Goal: Information Seeking & Learning: Check status

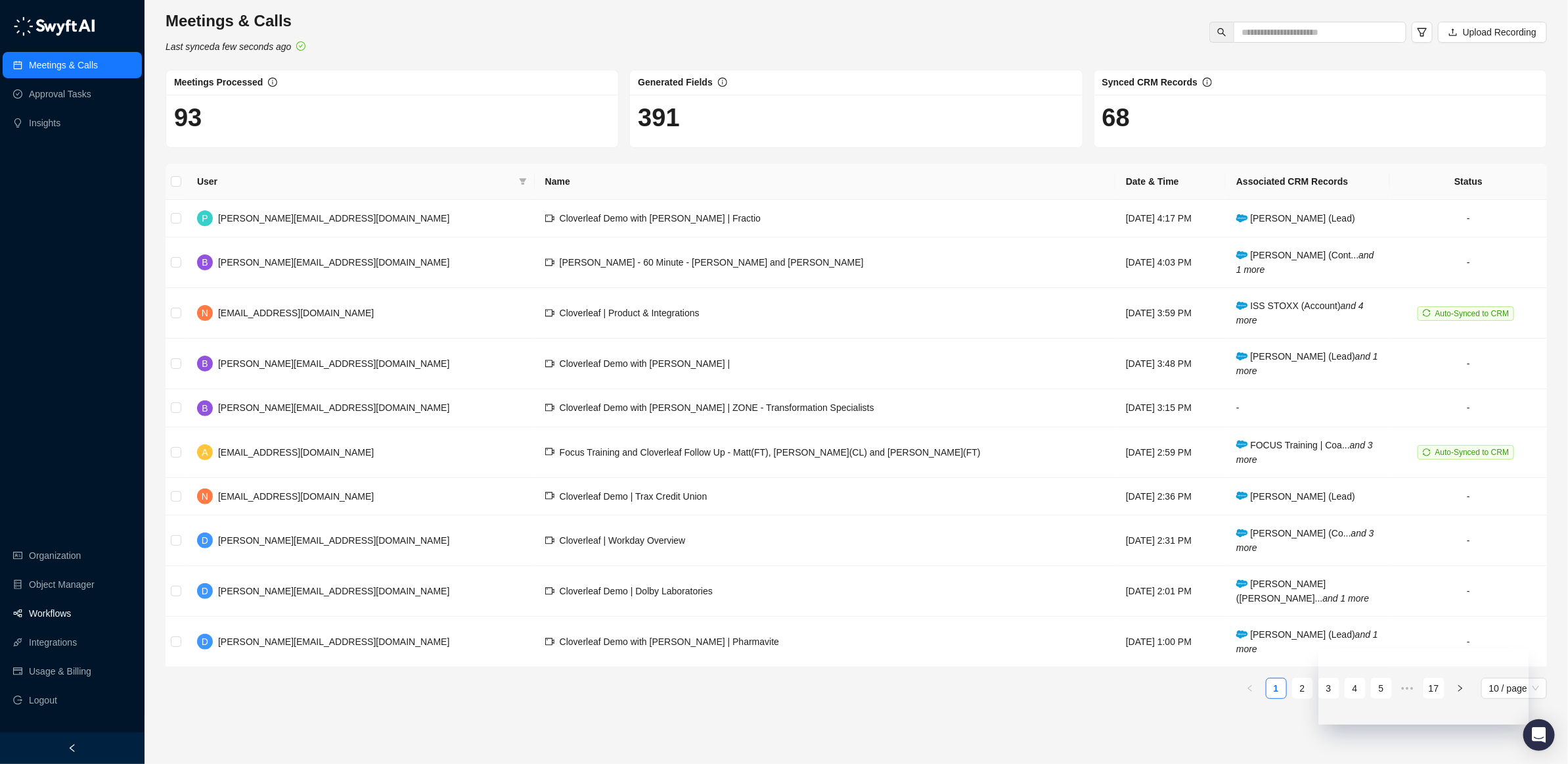
click at [35, 607] on link "Workflows" at bounding box center [50, 613] width 42 height 26
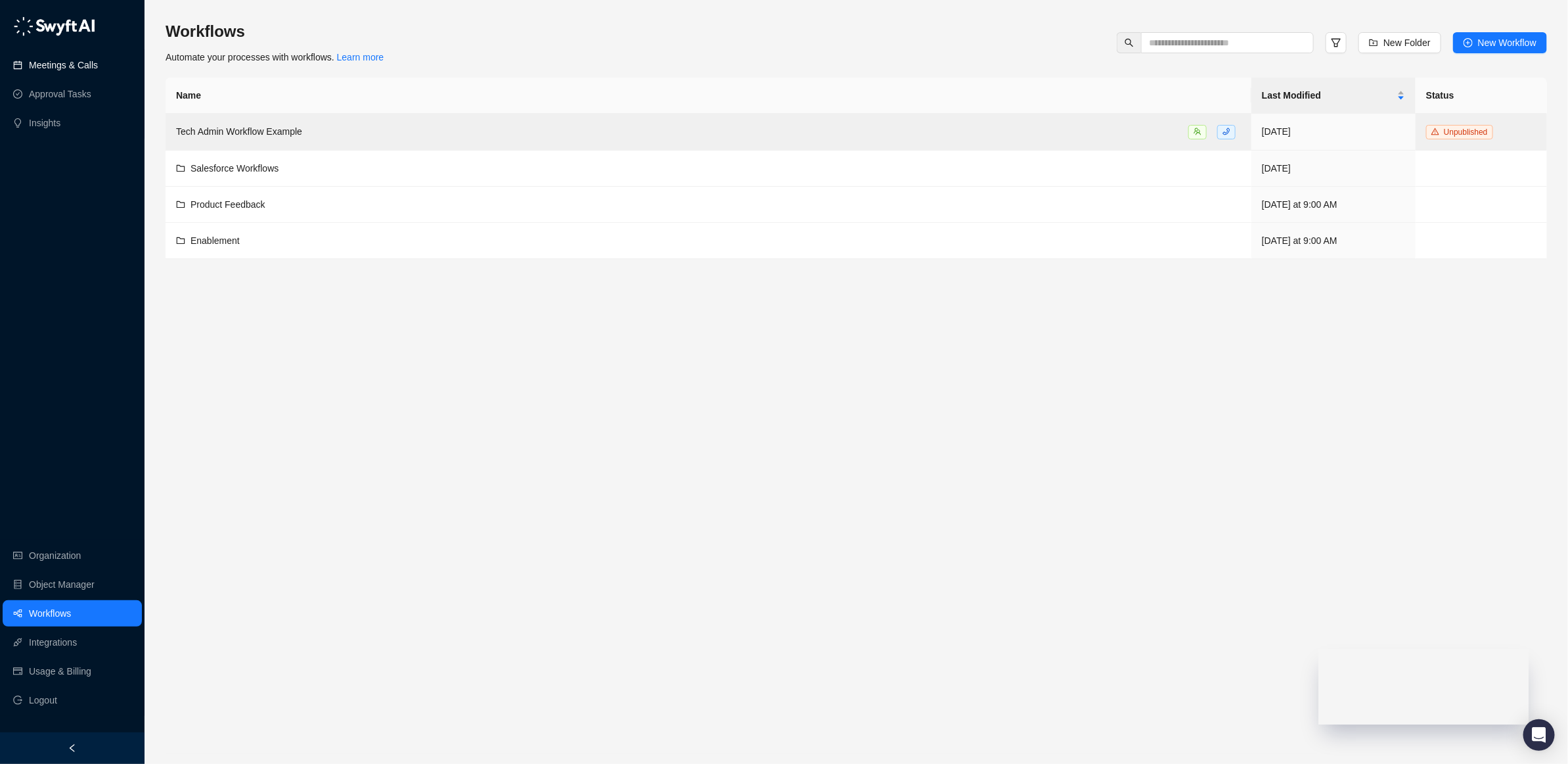
click at [62, 60] on link "Meetings & Calls" at bounding box center [63, 65] width 69 height 26
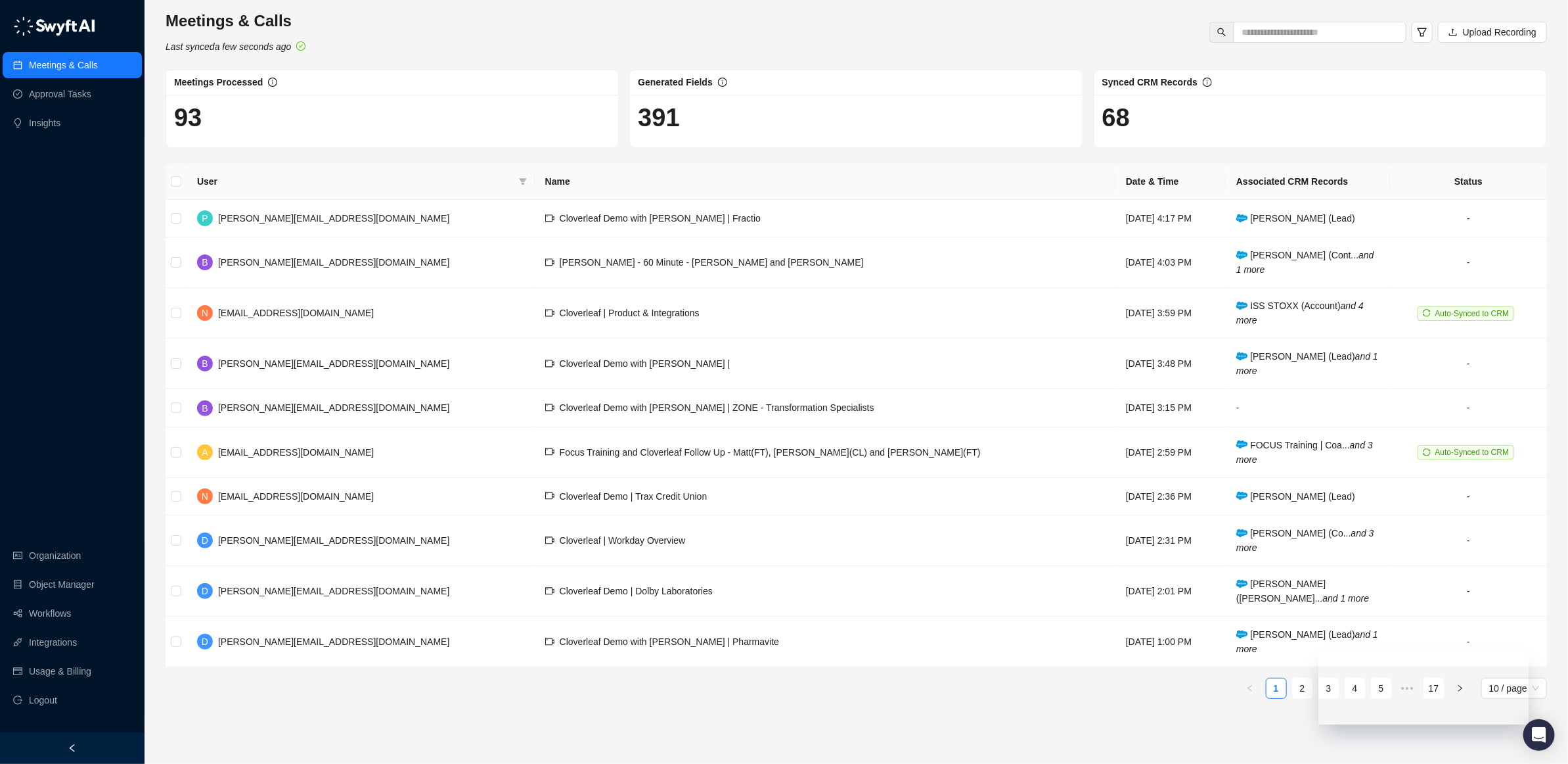
click at [238, 111] on h1 "93" at bounding box center [393, 117] width 436 height 30
click at [209, 106] on h1 "93" at bounding box center [393, 117] width 436 height 30
click at [1353, 691] on link "4" at bounding box center [1355, 688] width 20 height 20
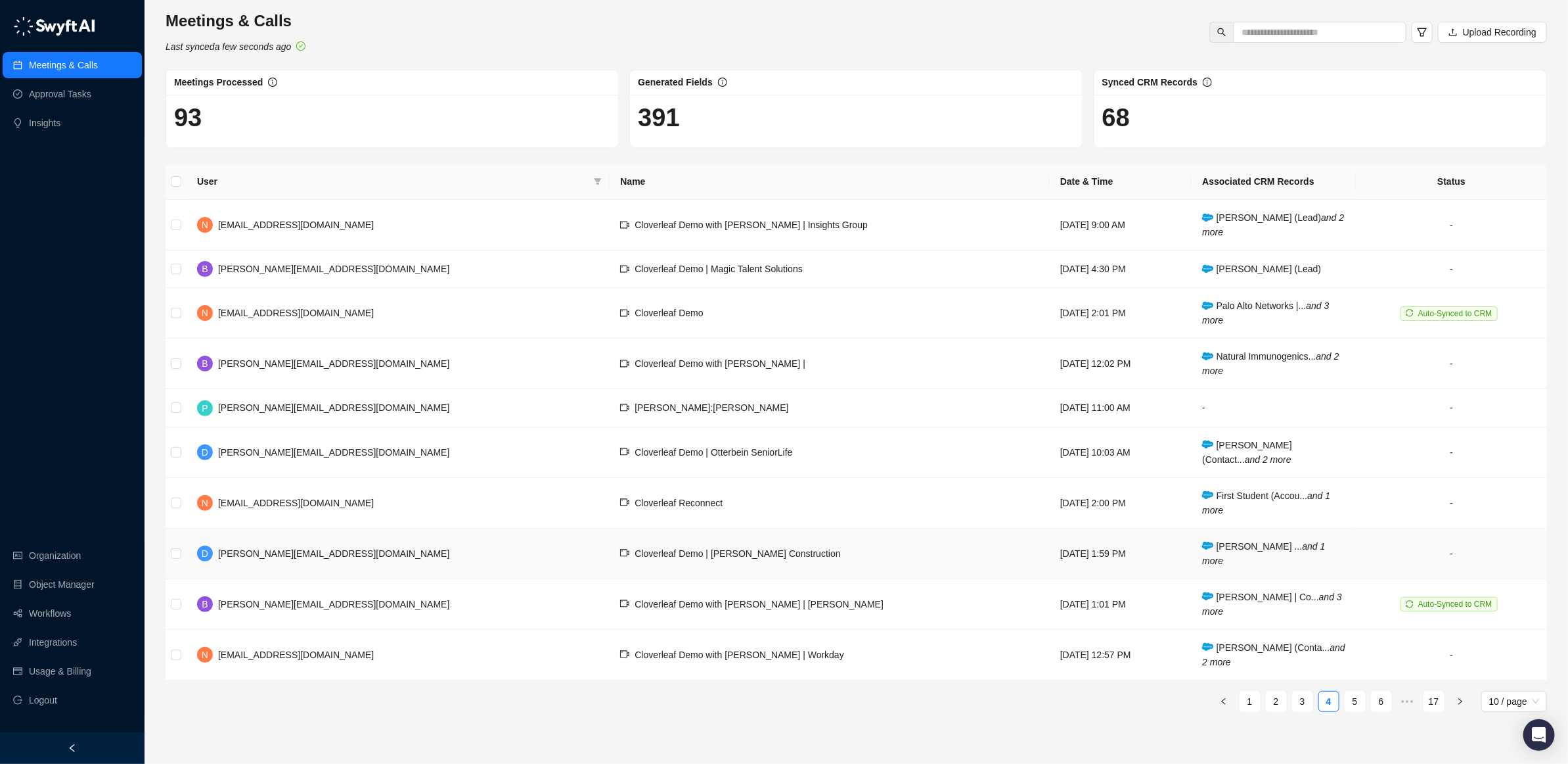
click at [1050, 541] on td "[DATE] 1:59 PM" at bounding box center [1121, 554] width 142 height 50
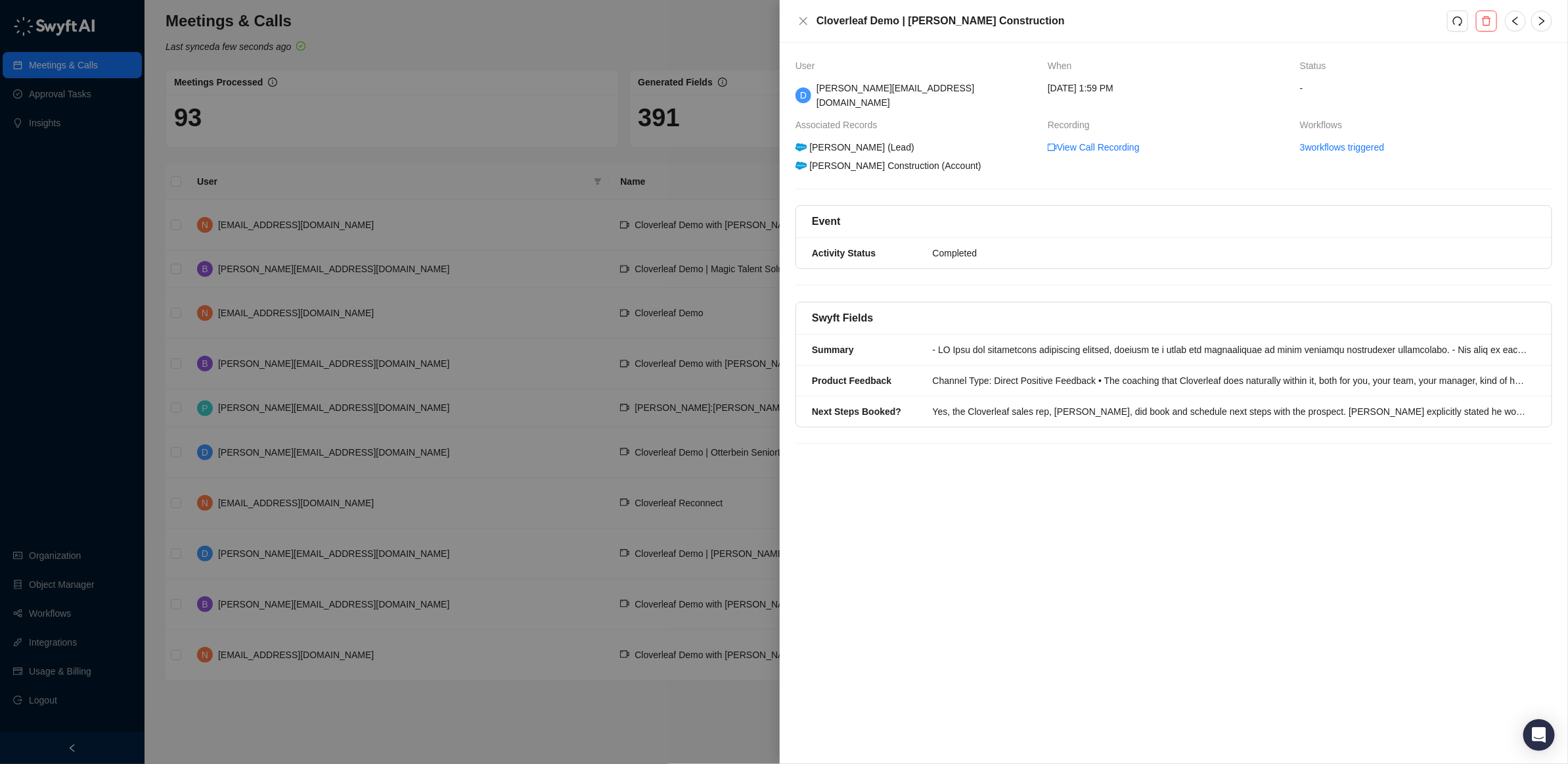
click at [1020, 491] on div "User When Status D [EMAIL_ADDRESS][DOMAIN_NAME] [DATE] 1:59 PM - Associated Rec…" at bounding box center [1174, 403] width 788 height 721
click at [1325, 140] on link "3 workflows triggered" at bounding box center [1342, 147] width 84 height 14
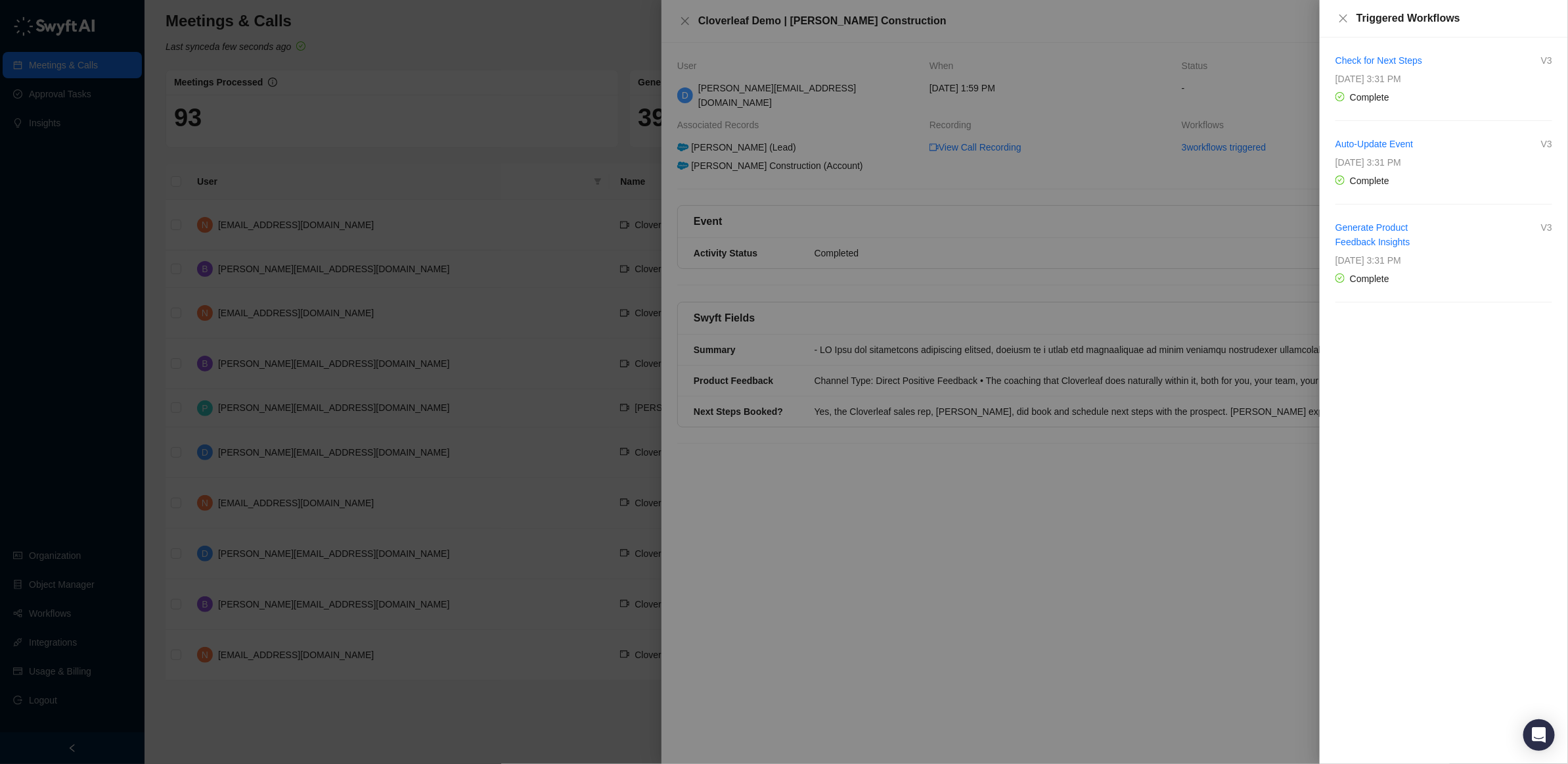
click at [1463, 181] on div "Complete" at bounding box center [1444, 180] width 217 height 14
click at [1387, 145] on link "Auto-Update Event" at bounding box center [1374, 144] width 77 height 10
click at [1341, 11] on button "Close" at bounding box center [1343, 18] width 16 height 16
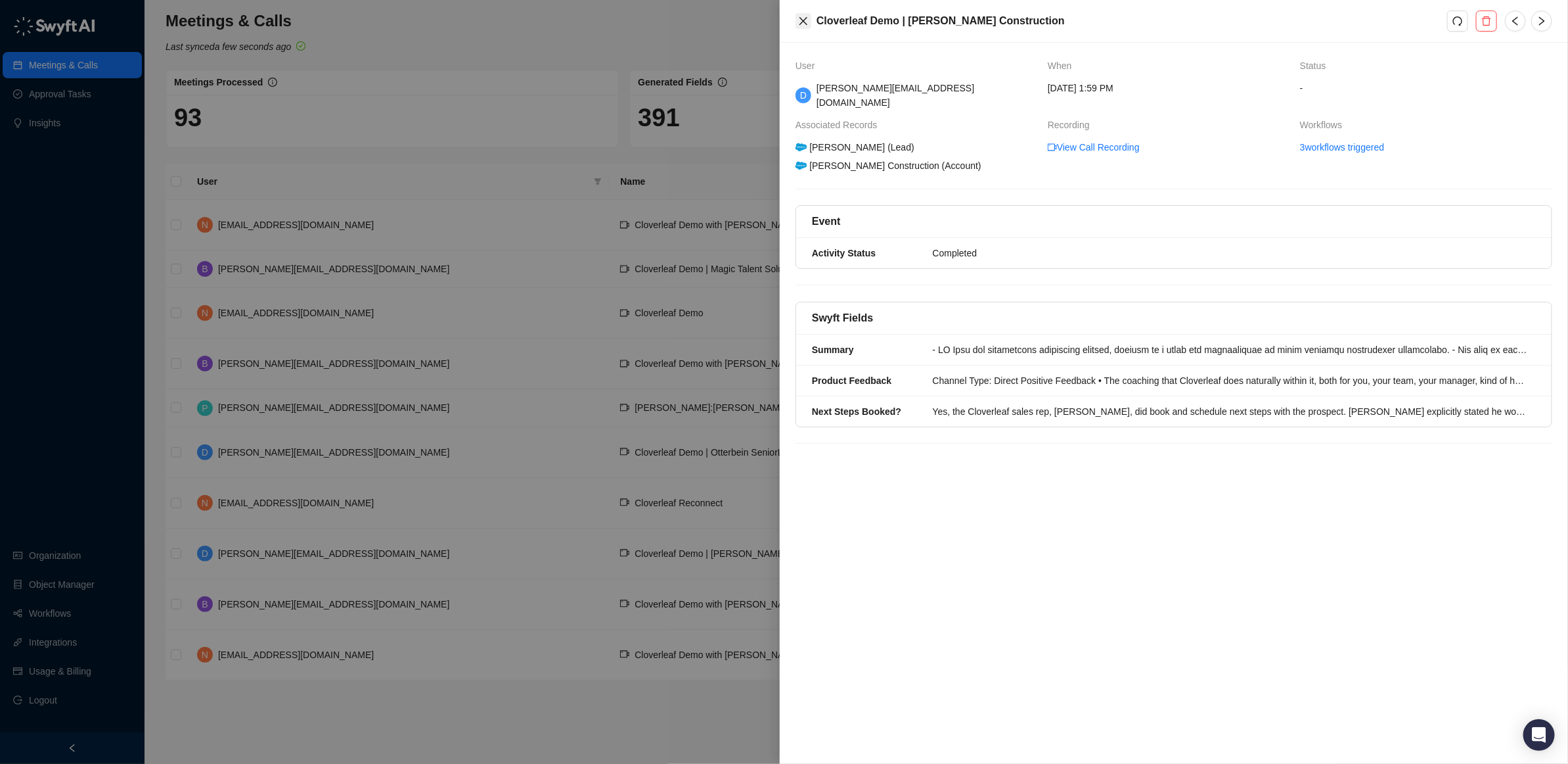
click at [804, 14] on button "Close" at bounding box center [803, 21] width 16 height 16
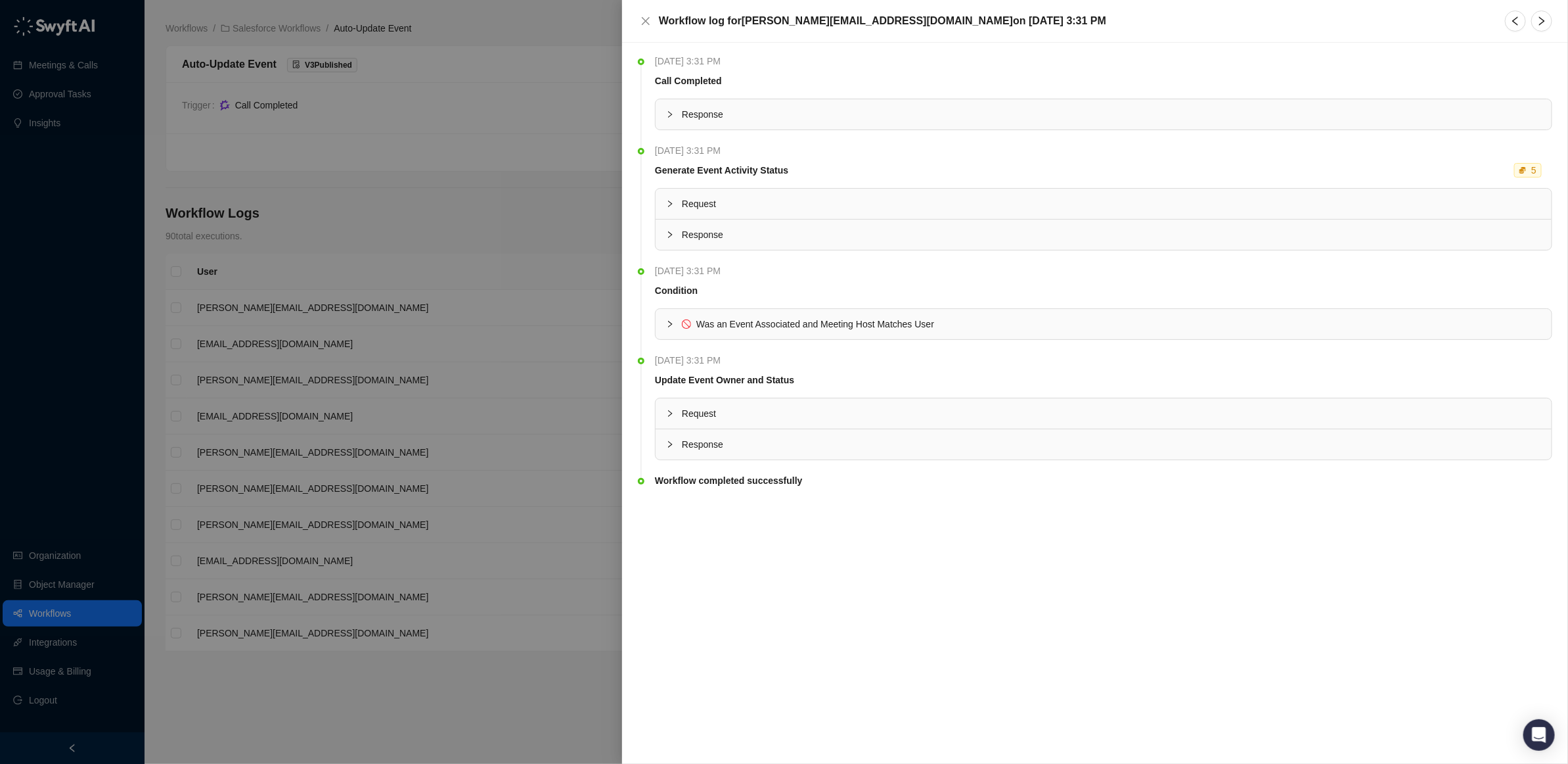
click at [674, 323] on icon "collapsed" at bounding box center [670, 324] width 8 height 8
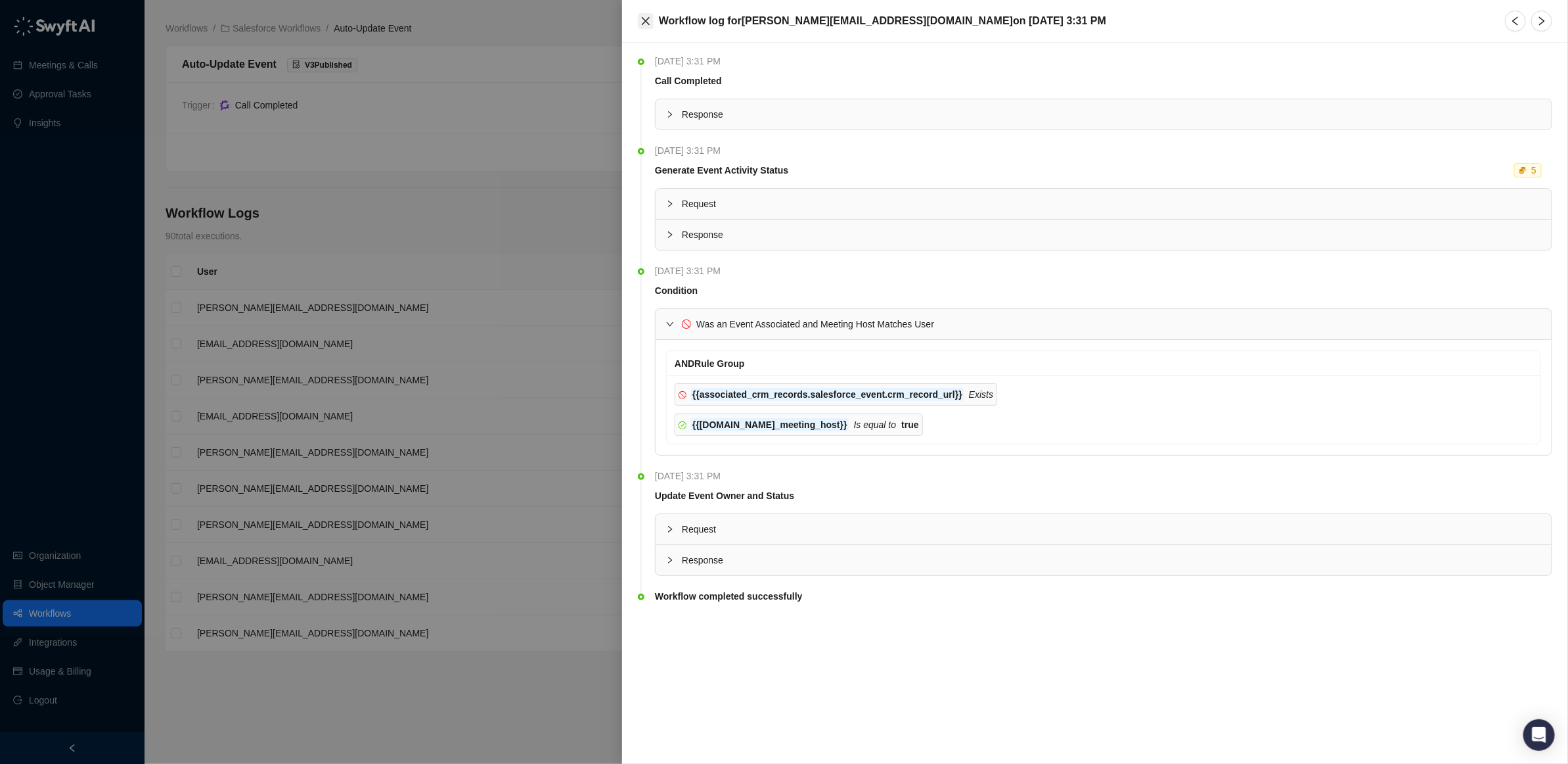
click at [649, 24] on icon "close" at bounding box center [646, 21] width 8 height 8
